Goal: Information Seeking & Learning: Learn about a topic

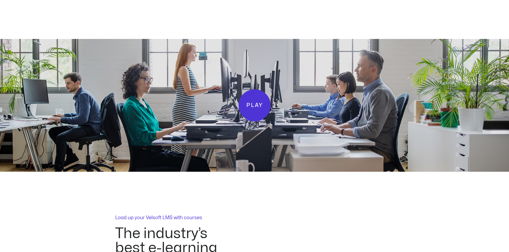
scroll to position [1201, 0]
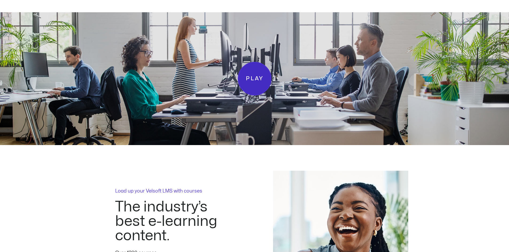
click at [252, 74] on span "Play" at bounding box center [254, 78] width 18 height 9
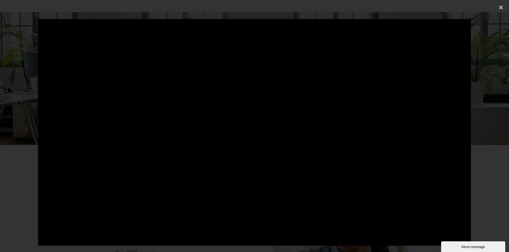
scroll to position [0, 0]
click at [501, 6] on icon "Close (Esc)" at bounding box center [500, 7] width 5 height 5
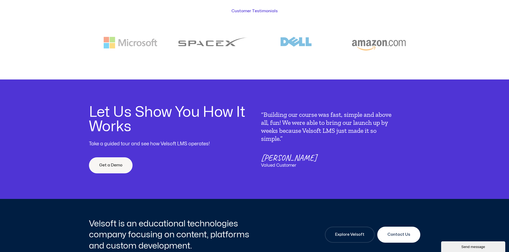
scroll to position [1655, 0]
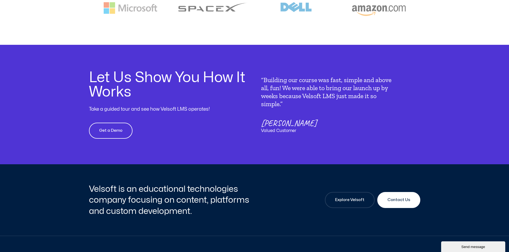
click at [112, 128] on span "Get a Demo" at bounding box center [110, 131] width 23 height 6
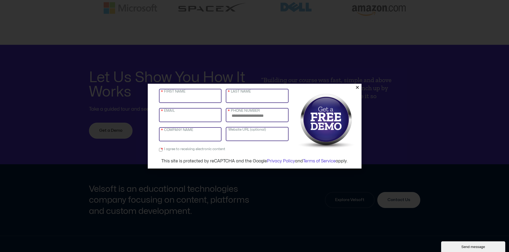
click at [356, 87] on icon "Close" at bounding box center [357, 87] width 4 height 4
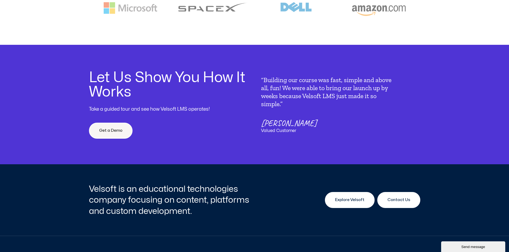
click at [346, 197] on span "Explore Velsoft" at bounding box center [349, 200] width 29 height 6
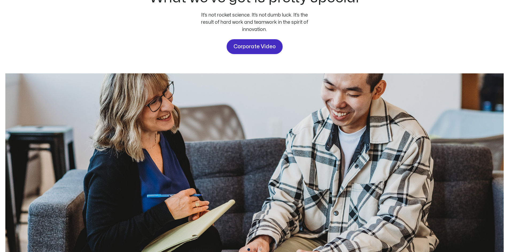
scroll to position [27, 0]
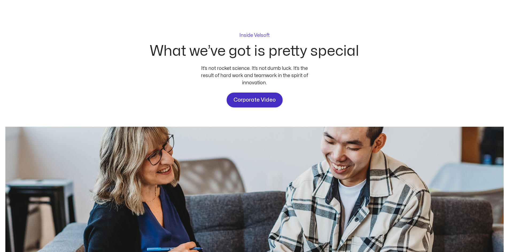
click at [245, 100] on span "Corporate Video" at bounding box center [254, 100] width 42 height 9
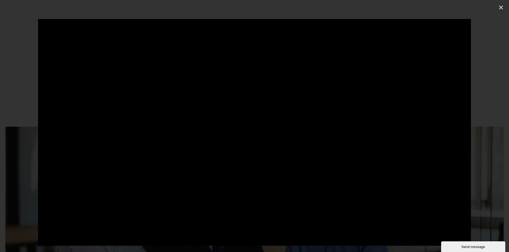
scroll to position [0, 0]
click at [500, 7] on icon "Close (Esc)" at bounding box center [500, 7] width 5 height 5
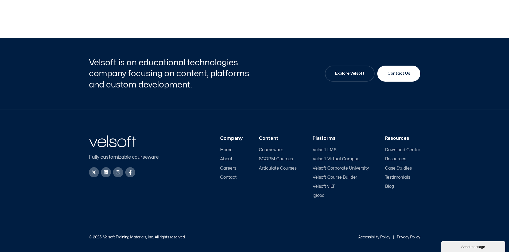
scroll to position [1766, 0]
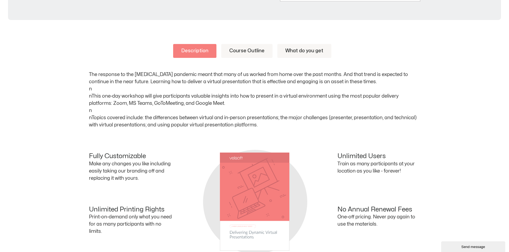
scroll to position [240, 0]
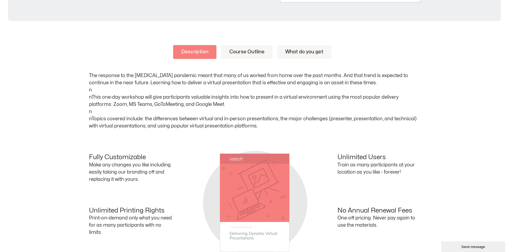
click at [299, 52] on link "What do you get" at bounding box center [304, 52] width 54 height 14
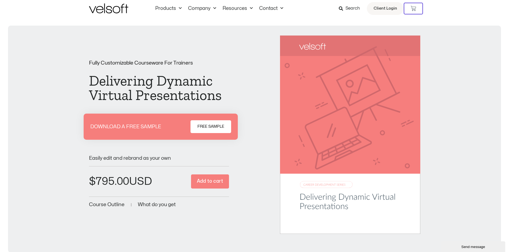
scroll to position [0, 0]
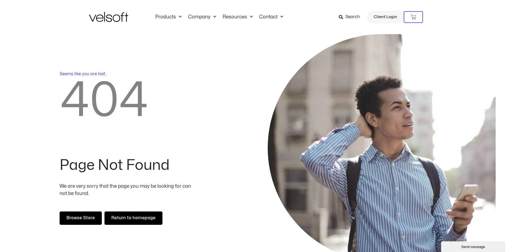
click at [113, 17] on img at bounding box center [108, 17] width 39 height 10
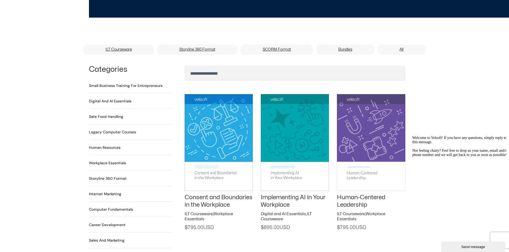
scroll to position [320, 0]
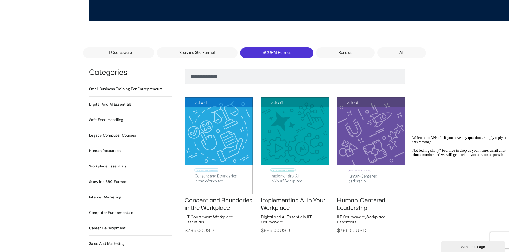
click at [278, 48] on link "SCORM Format" at bounding box center [276, 53] width 73 height 11
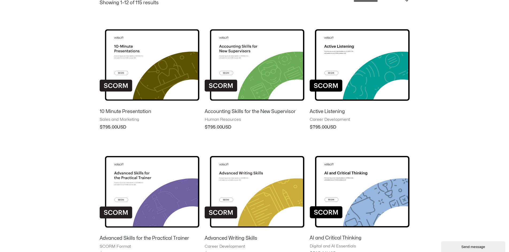
scroll to position [80, 0]
click at [159, 78] on img at bounding box center [150, 60] width 100 height 87
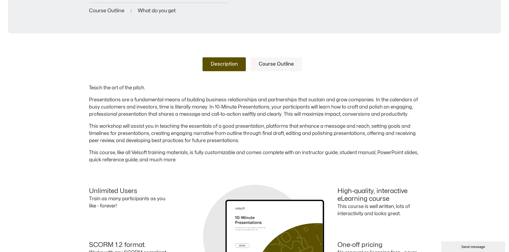
scroll to position [187, 0]
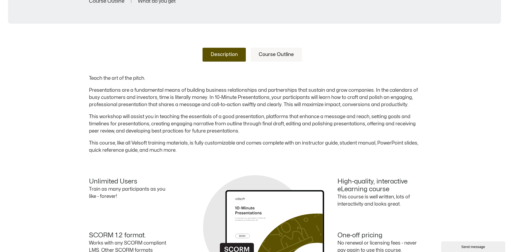
click at [274, 55] on link "Course Outline" at bounding box center [275, 55] width 51 height 14
